Goal: Task Accomplishment & Management: Complete application form

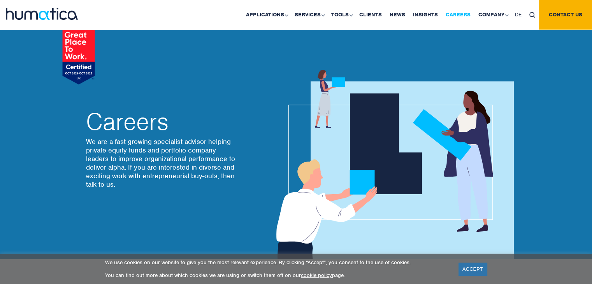
click at [462, 16] on link "Careers" at bounding box center [458, 15] width 33 height 30
click at [453, 13] on link "Careers" at bounding box center [458, 15] width 33 height 30
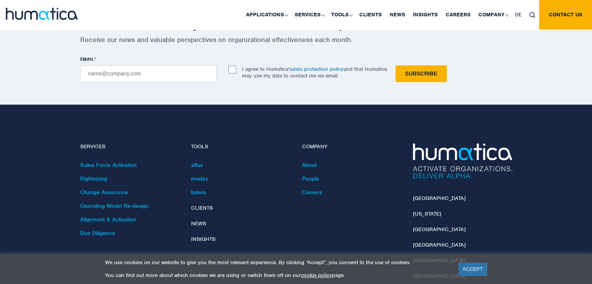
scroll to position [2827, 0]
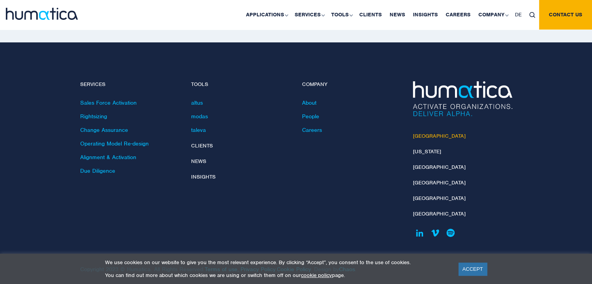
click at [419, 133] on link "[GEOGRAPHIC_DATA]" at bounding box center [439, 136] width 53 height 7
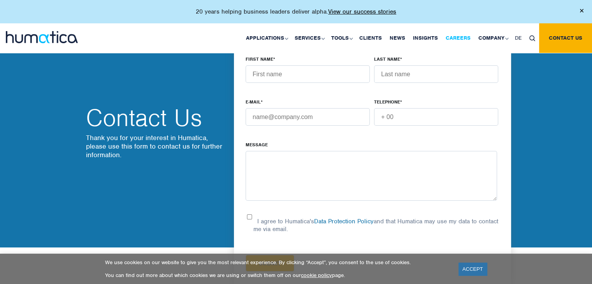
click at [457, 34] on link "Careers" at bounding box center [458, 38] width 33 height 30
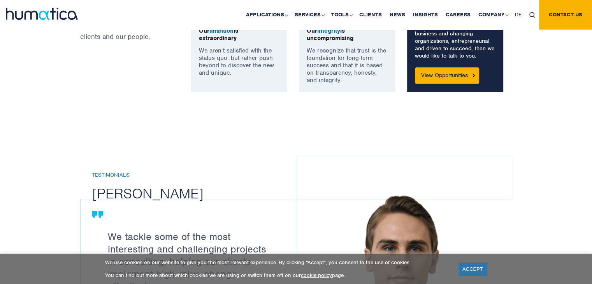
scroll to position [718, 0]
click at [447, 72] on link "View Opportunities" at bounding box center [447, 75] width 64 height 16
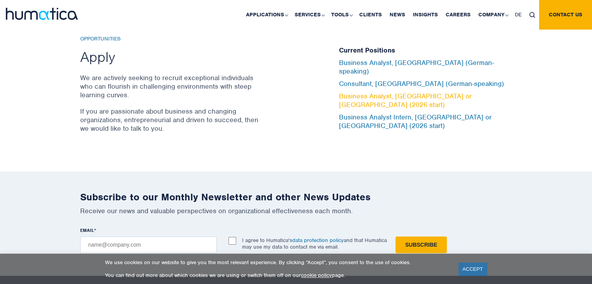
click at [389, 95] on link "Business Analyst, [GEOGRAPHIC_DATA] or [GEOGRAPHIC_DATA] (2026 start)" at bounding box center [405, 100] width 133 height 17
